Goal: Transaction & Acquisition: Purchase product/service

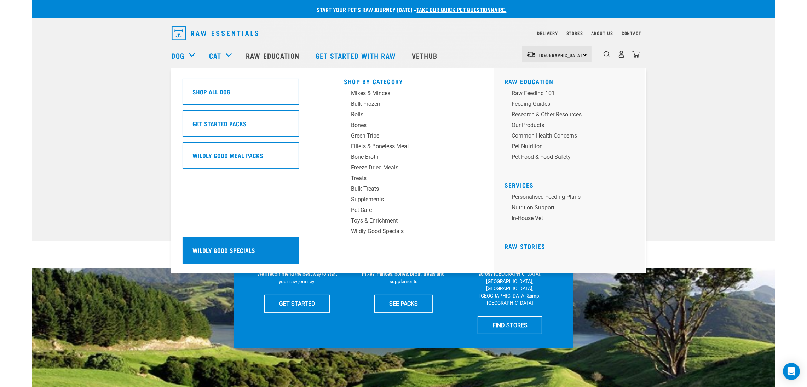
click at [224, 243] on div "Wildly Good Specials" at bounding box center [240, 250] width 117 height 27
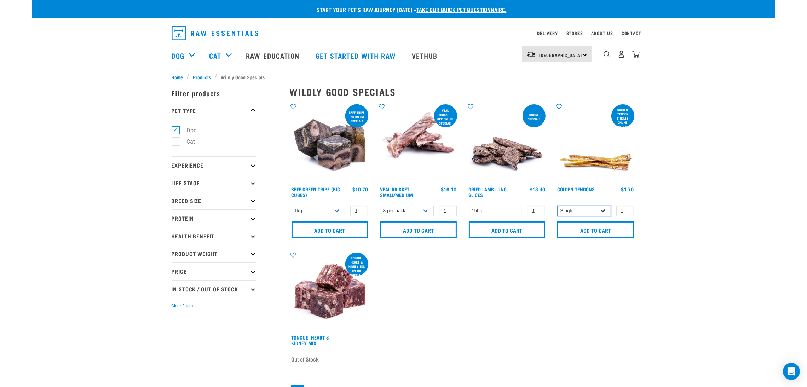
drag, startPoint x: 569, startPoint y: 213, endPoint x: 576, endPoint y: 213, distance: 7.4
click at [569, 213] on select "Single 10 per pack 25 per pack" at bounding box center [584, 210] width 54 height 11
click at [557, 205] on select "Single 10 per pack 25 per pack" at bounding box center [584, 210] width 54 height 11
click at [583, 210] on select "Single 10 per pack 25 per pack" at bounding box center [584, 210] width 54 height 11
select select "880"
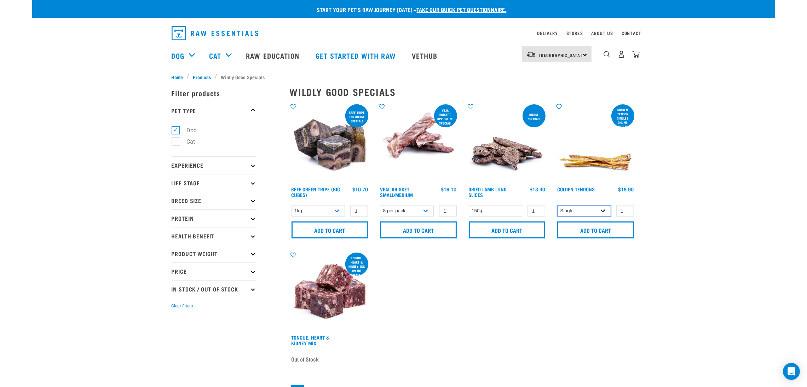
click at [557, 205] on select "Single 10 per pack 25 per pack" at bounding box center [584, 210] width 54 height 11
click at [415, 208] on select "8 per pack 4 per pack" at bounding box center [407, 210] width 54 height 11
click at [380, 205] on select "8 per pack 4 per pack" at bounding box center [407, 210] width 54 height 11
click at [419, 210] on select "8 per pack 4 per pack" at bounding box center [407, 210] width 54 height 11
select select "447645"
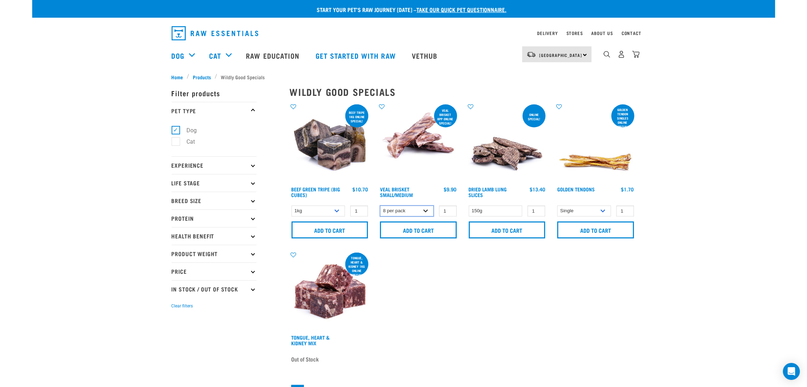
click at [380, 205] on select "8 per pack 4 per pack" at bounding box center [407, 210] width 54 height 11
click at [413, 212] on select "8 per pack 4 per pack" at bounding box center [407, 210] width 54 height 11
click at [333, 212] on select "1kg 3kg Bulk (10kg)" at bounding box center [318, 210] width 54 height 11
click at [406, 212] on select "8 per pack 4 per pack" at bounding box center [407, 210] width 54 height 11
click at [445, 272] on div "ONLINE SPECIAL! Beef tripe 1kg online special! Beef Green Tripe (Big Cubes) 1 0…" at bounding box center [462, 251] width 354 height 305
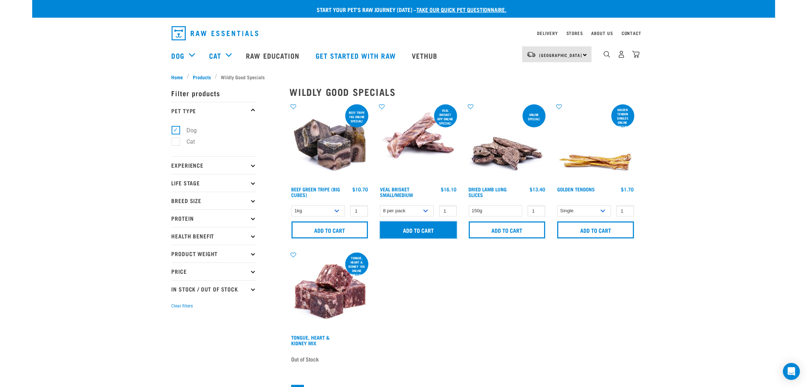
click at [424, 233] on input "Add to cart" at bounding box center [418, 229] width 77 height 17
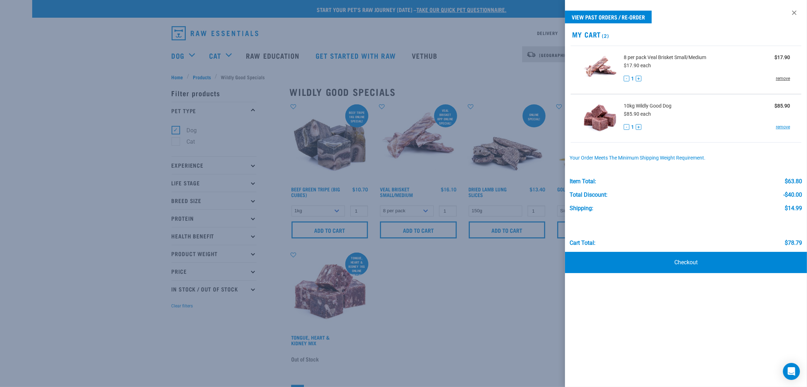
click at [787, 78] on link "remove" at bounding box center [782, 78] width 14 height 6
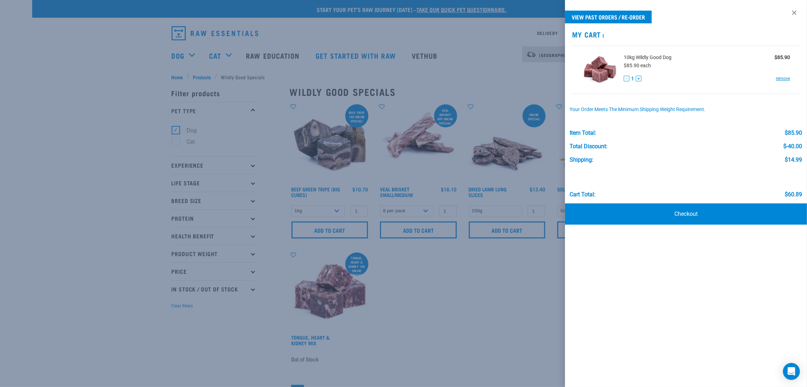
click at [500, 274] on div at bounding box center [403, 193] width 807 height 387
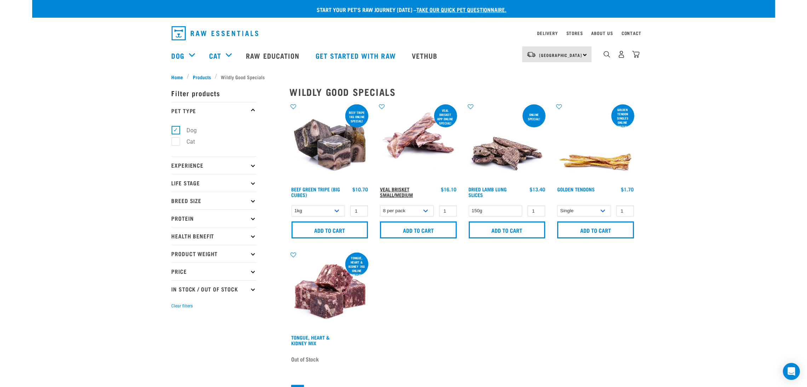
click at [398, 191] on link "Veal Brisket Small/Medium" at bounding box center [396, 192] width 33 height 8
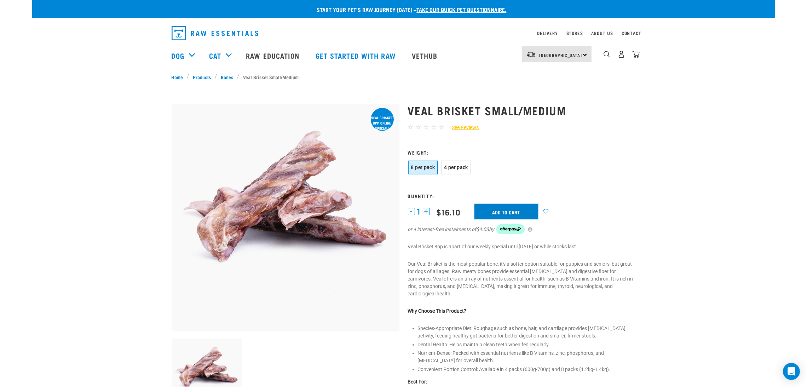
click at [506, 208] on input "Add to cart" at bounding box center [506, 211] width 64 height 15
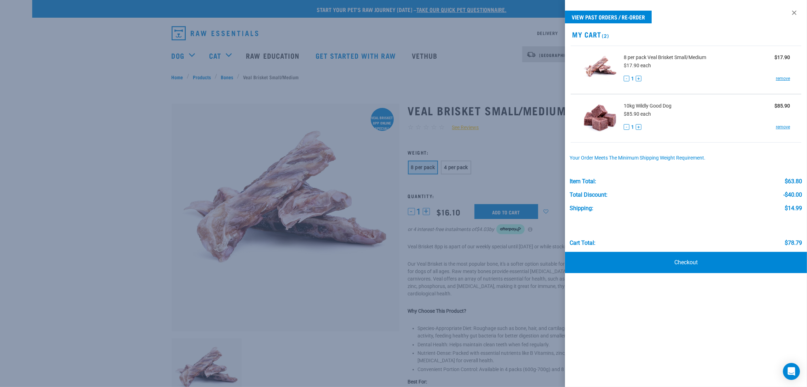
click at [537, 159] on div at bounding box center [403, 193] width 807 height 387
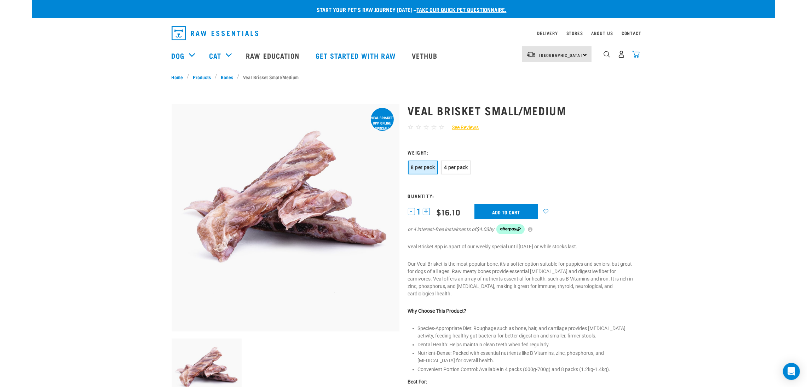
click at [638, 55] on img "dropdown navigation" at bounding box center [635, 54] width 7 height 7
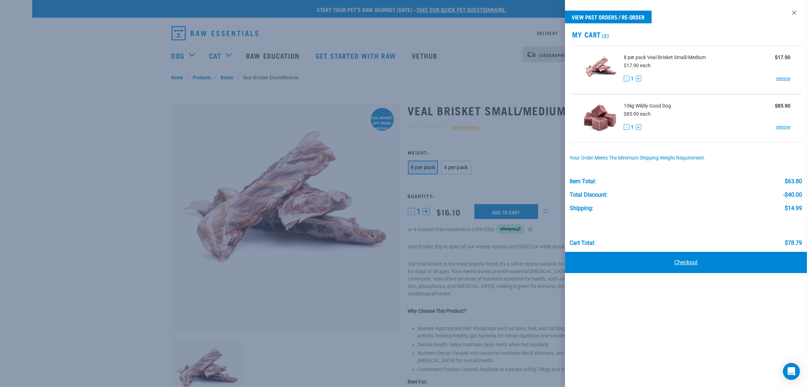
click at [676, 257] on link "Checkout" at bounding box center [686, 262] width 242 height 21
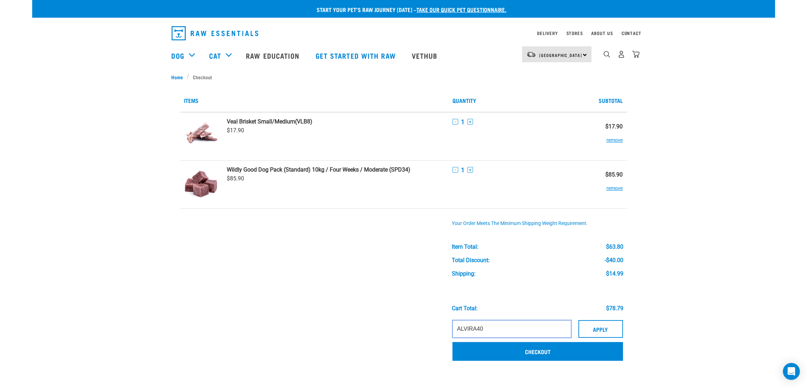
drag, startPoint x: 514, startPoint y: 325, endPoint x: 384, endPoint y: 323, distance: 130.1
click at [380, 326] on tr "ALVIRA40 Apply Checkout" at bounding box center [403, 341] width 447 height 50
click at [597, 329] on button "Apply" at bounding box center [600, 329] width 45 height 18
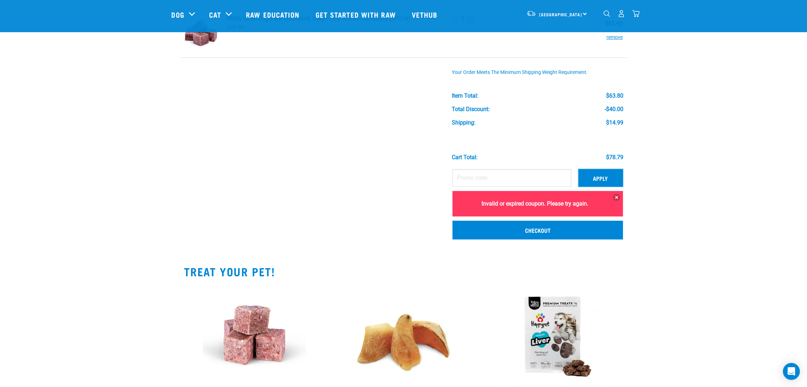
scroll to position [106, 0]
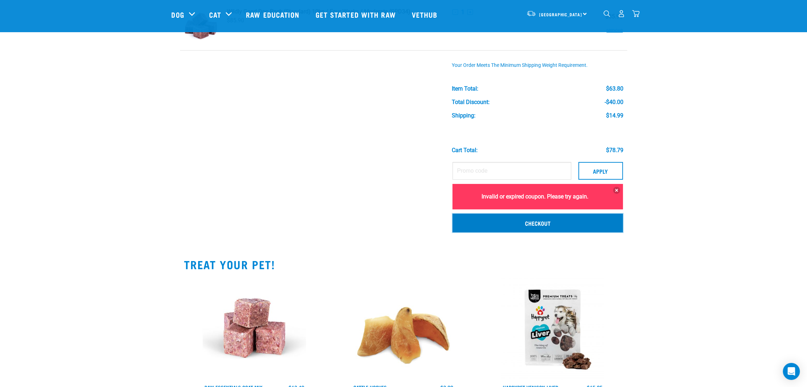
click at [547, 224] on link "Checkout" at bounding box center [537, 223] width 170 height 18
